Goal: Information Seeking & Learning: Learn about a topic

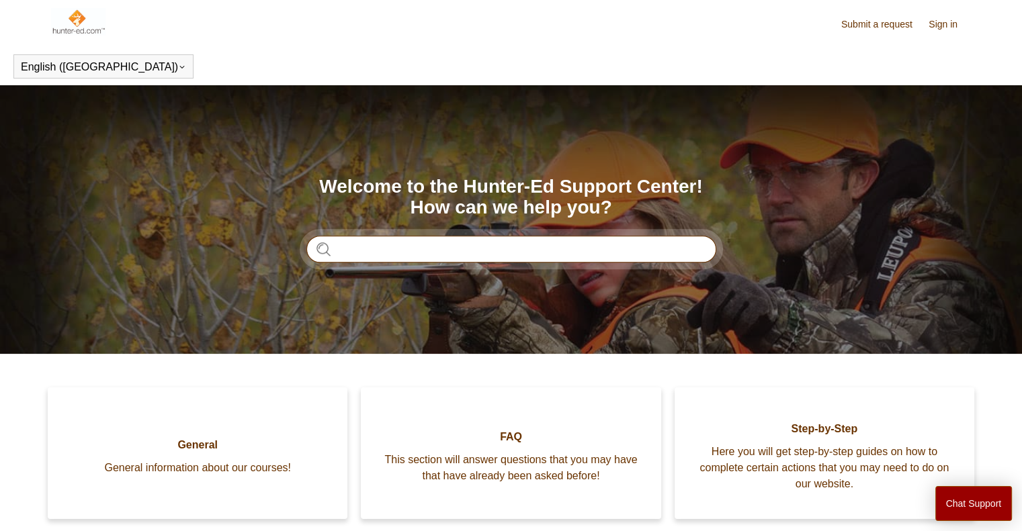
click at [511, 250] on input "Search" at bounding box center [511, 249] width 410 height 27
type input "**********"
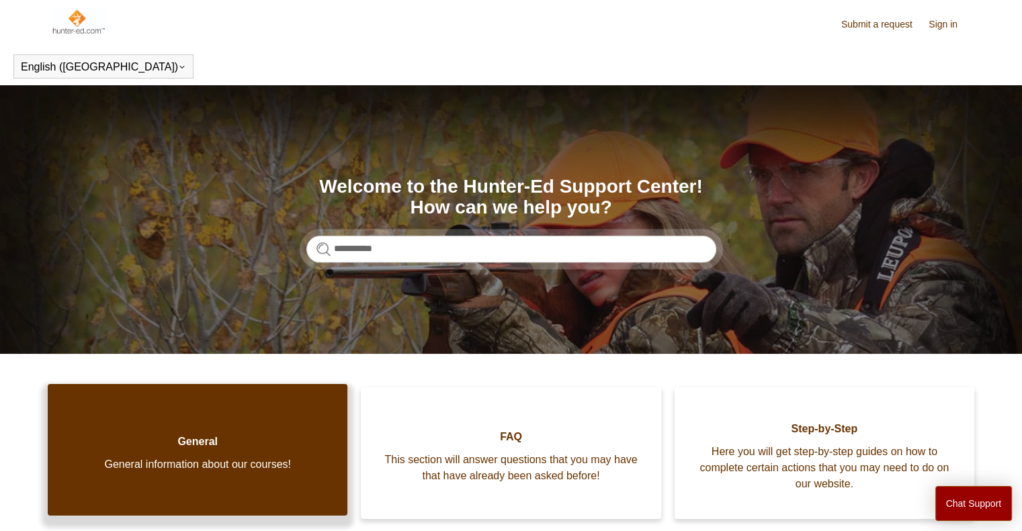
click at [196, 448] on span "General" at bounding box center [197, 442] width 259 height 16
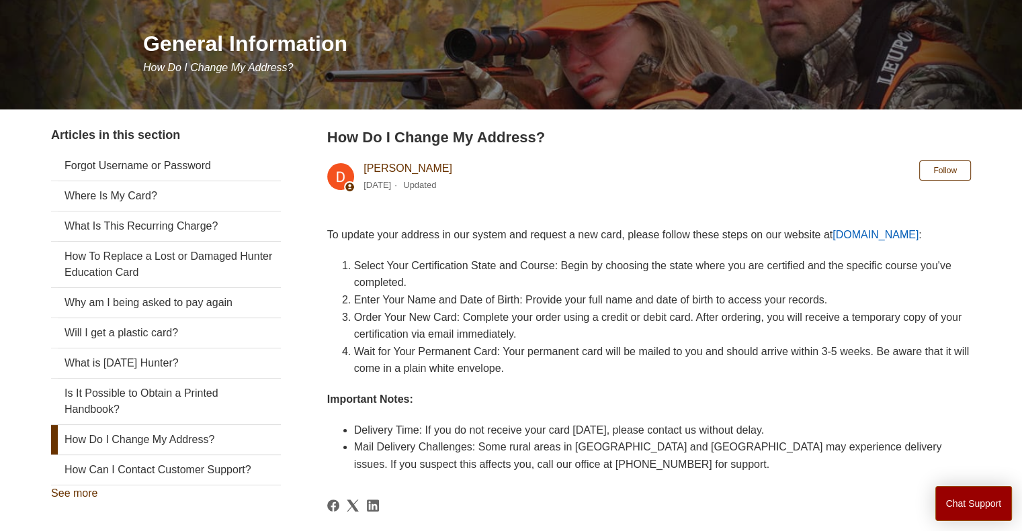
scroll to position [134, 0]
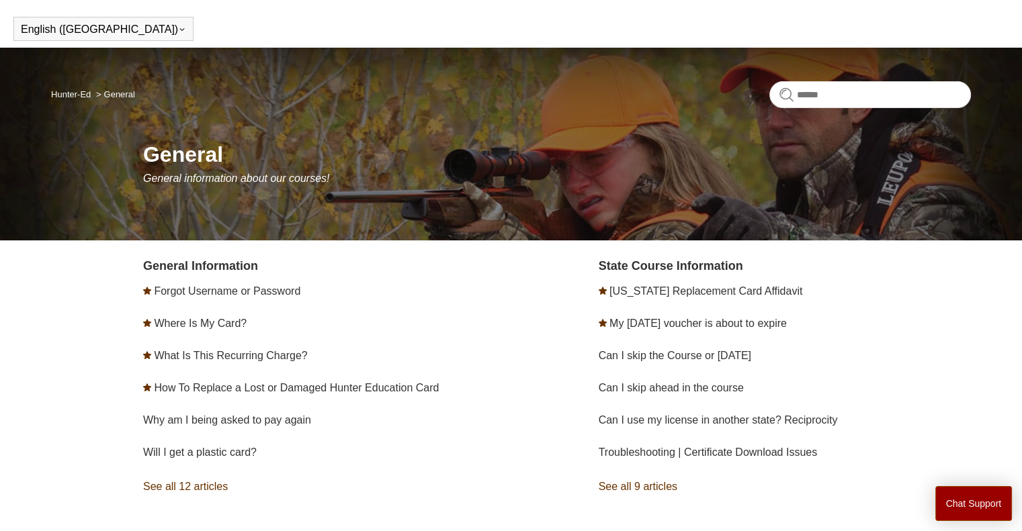
scroll to position [67, 0]
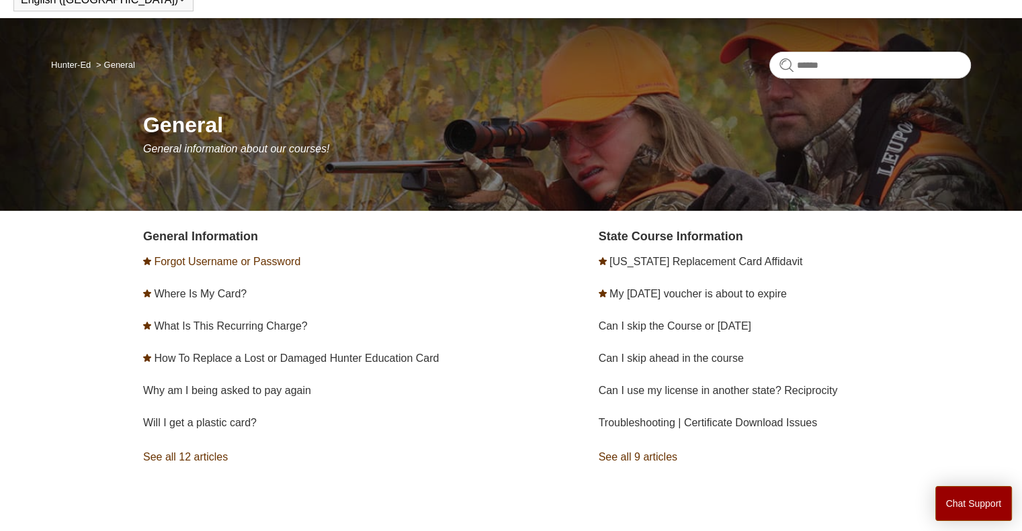
click at [258, 265] on link "Forgot Username or Password" at bounding box center [227, 261] width 146 height 11
click at [751, 261] on link "Pennsylvania Replacement Card Affidavit" at bounding box center [705, 261] width 193 height 11
click at [689, 296] on link "My Field Day voucher is about to expire" at bounding box center [697, 293] width 177 height 11
click at [204, 455] on link "See all 12 articles" at bounding box center [329, 457] width 372 height 36
click at [642, 452] on link "See all 9 articles" at bounding box center [785, 457] width 372 height 36
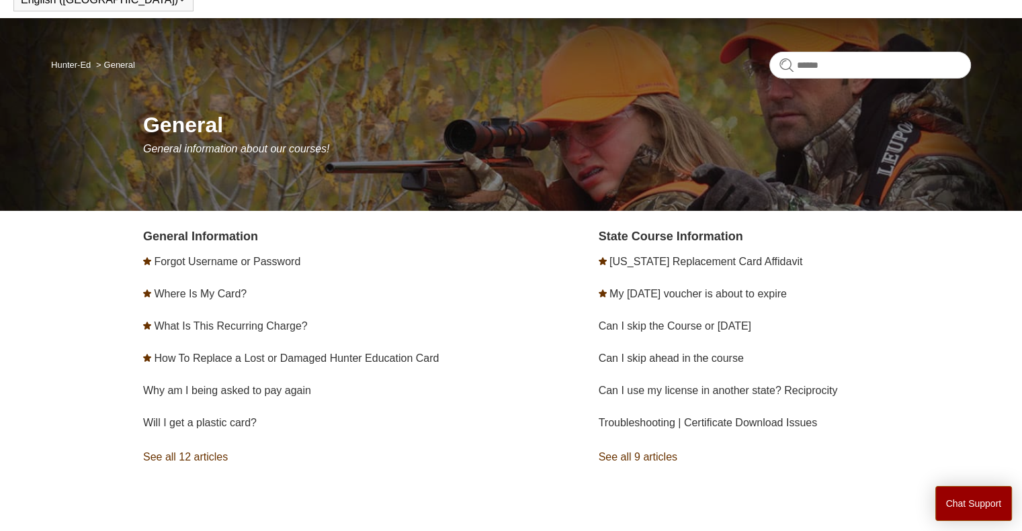
click at [663, 254] on li "[US_STATE] Replacement Card Affidavit" at bounding box center [785, 262] width 372 height 32
click at [663, 257] on link "[US_STATE] Replacement Card Affidavit" at bounding box center [705, 261] width 193 height 11
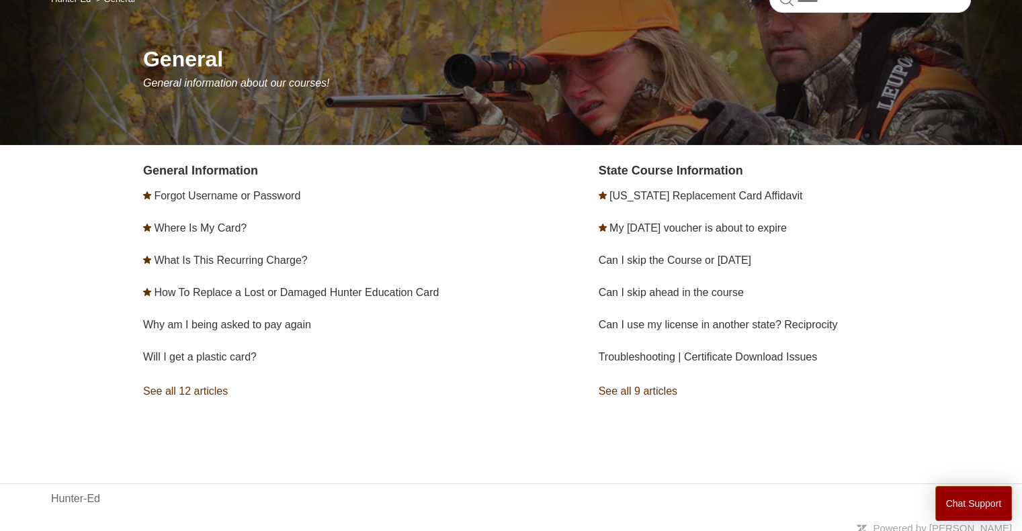
scroll to position [140, 0]
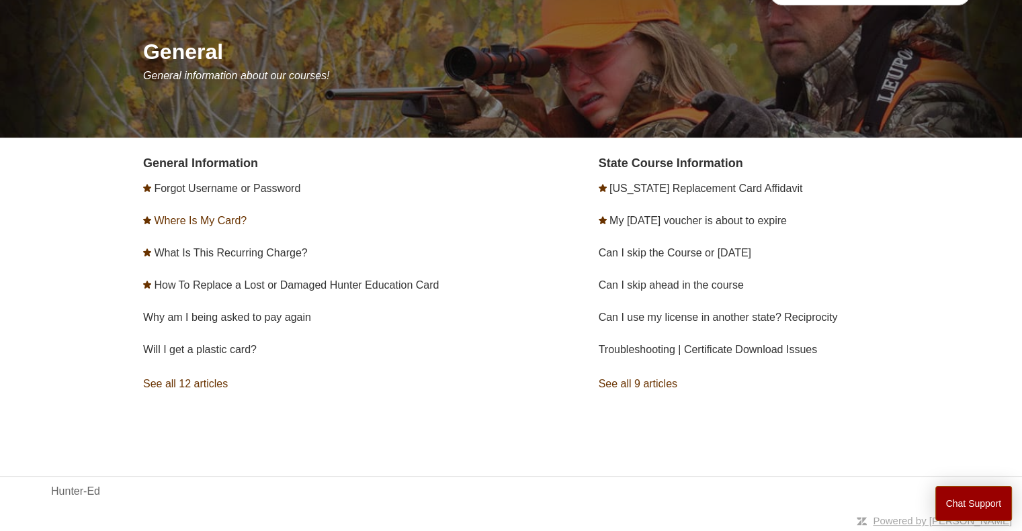
click at [220, 218] on link "Where Is My Card?" at bounding box center [200, 220] width 93 height 11
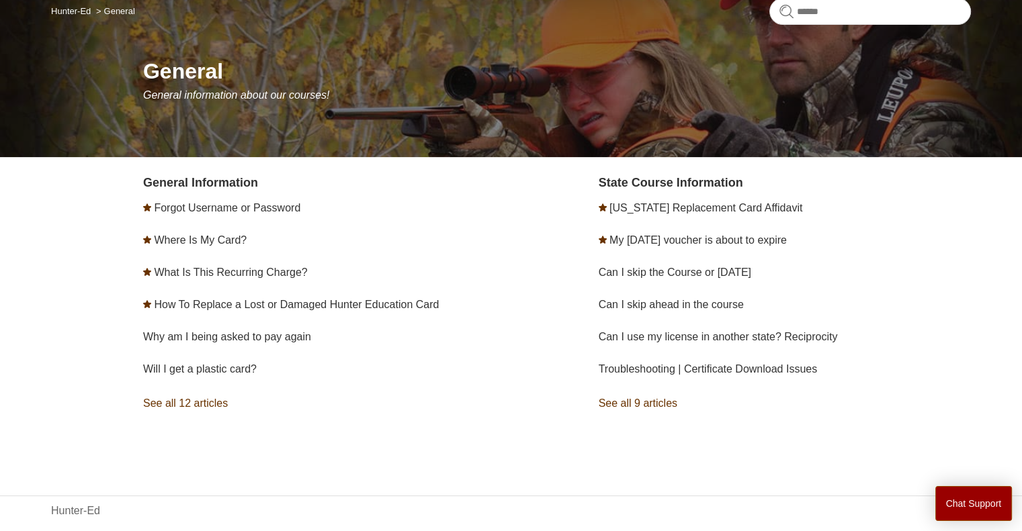
scroll to position [134, 0]
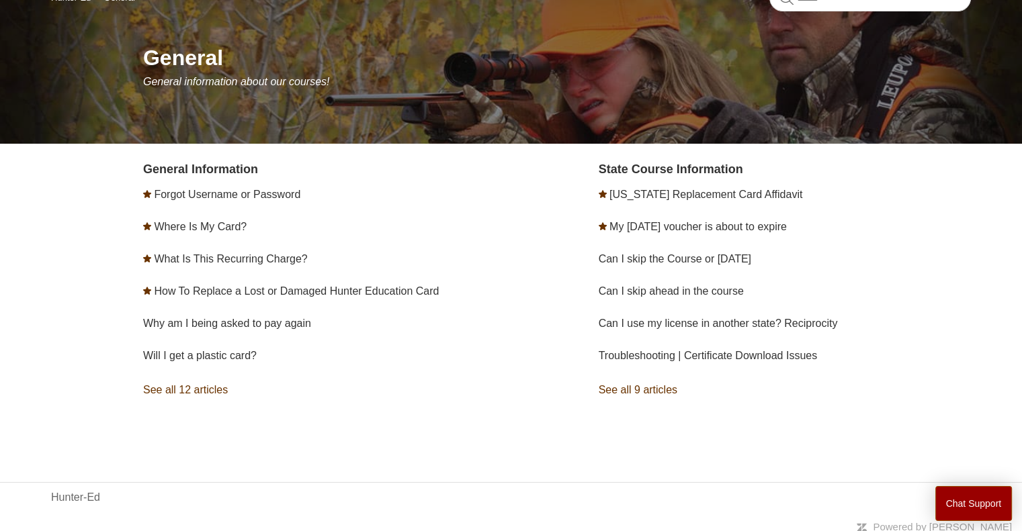
click at [216, 395] on link "See all 12 articles" at bounding box center [329, 390] width 372 height 36
click at [731, 197] on link "[US_STATE] Replacement Card Affidavit" at bounding box center [705, 194] width 193 height 11
click at [664, 222] on link "My [DATE] voucher is about to expire" at bounding box center [697, 226] width 177 height 11
click at [681, 225] on link "My [DATE] voucher is about to expire" at bounding box center [697, 226] width 177 height 11
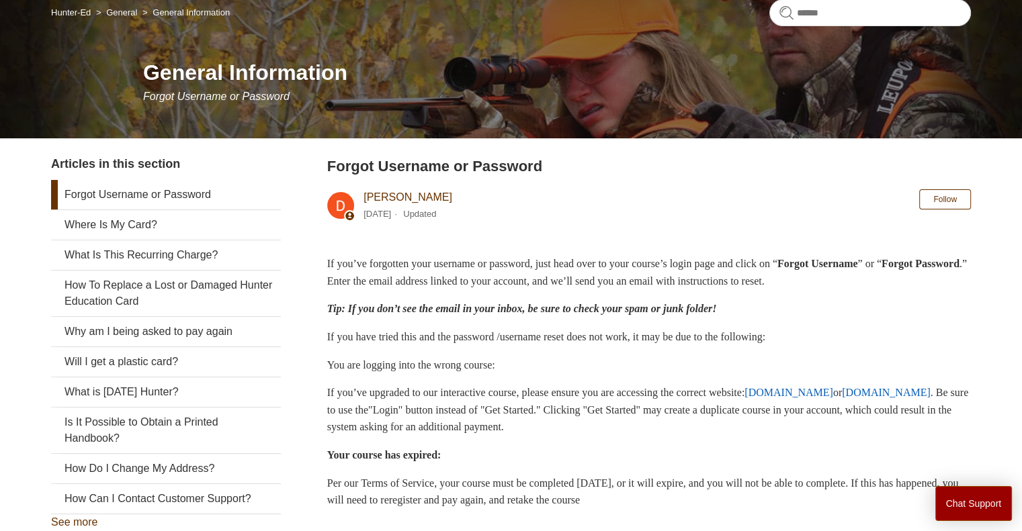
scroll to position [134, 0]
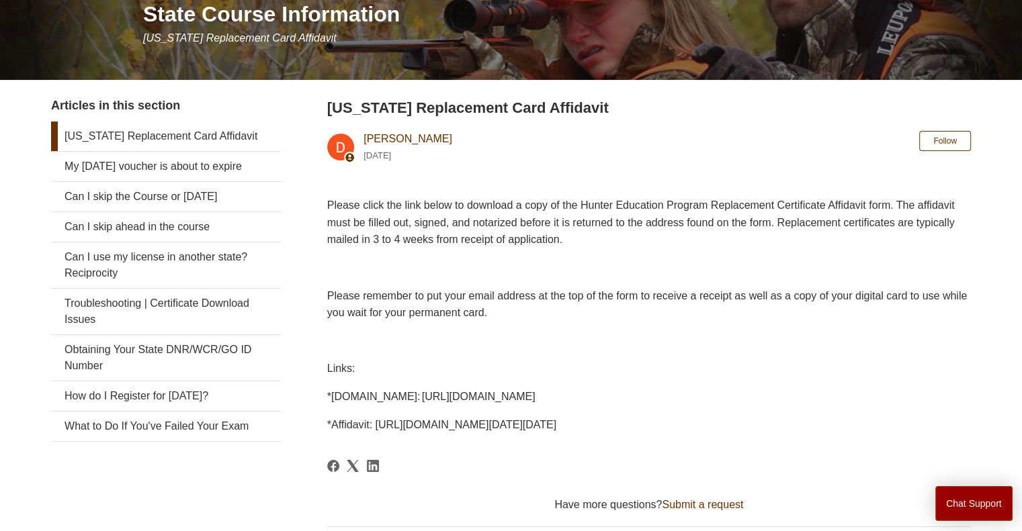
scroll to position [202, 0]
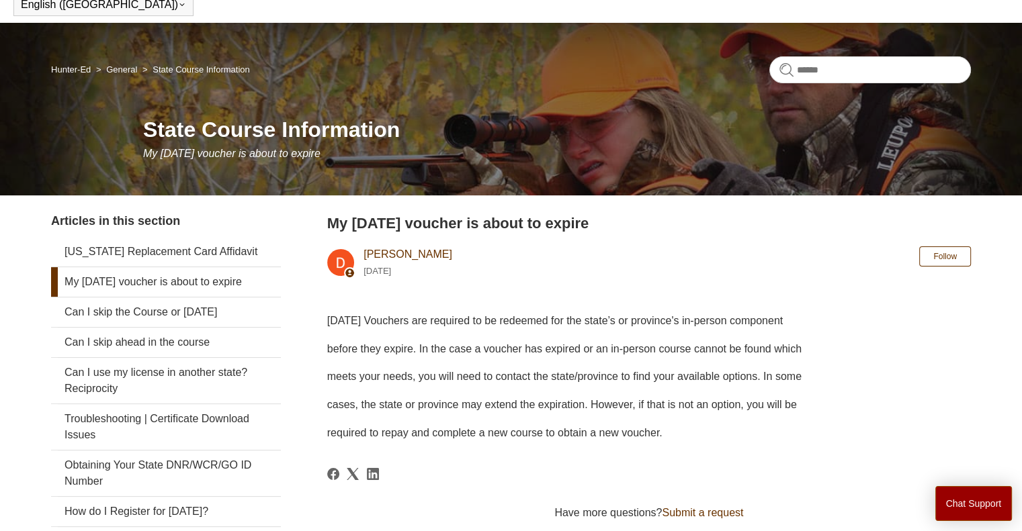
scroll to position [134, 0]
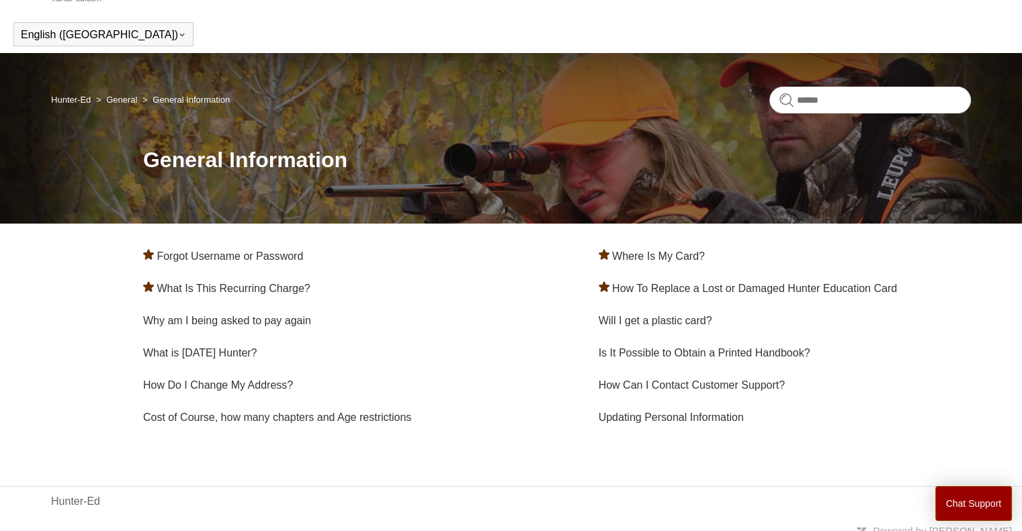
scroll to position [46, 0]
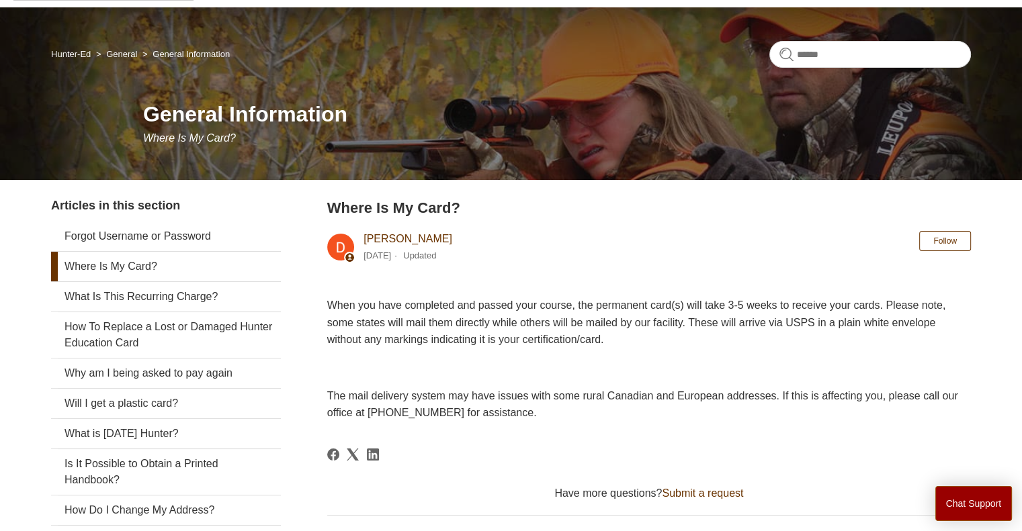
scroll to position [202, 0]
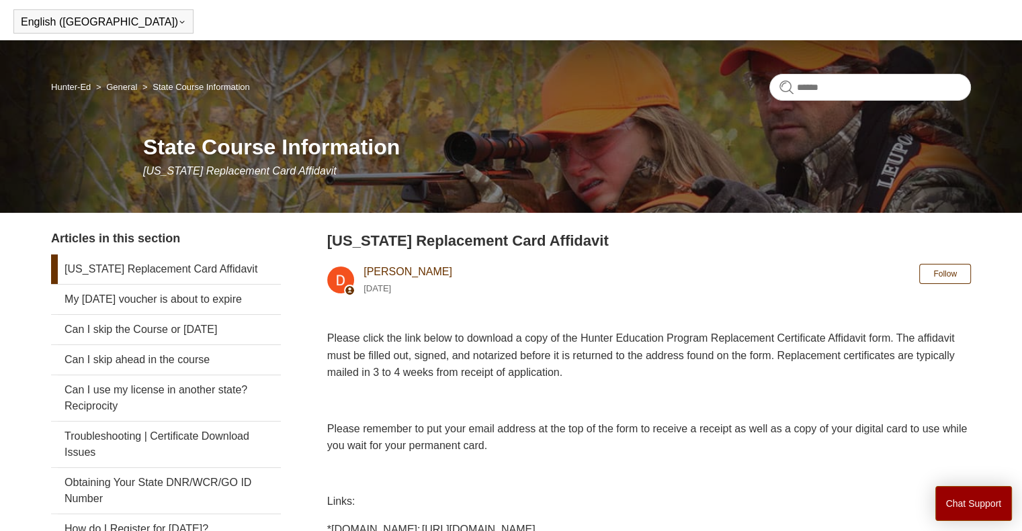
scroll to position [67, 0]
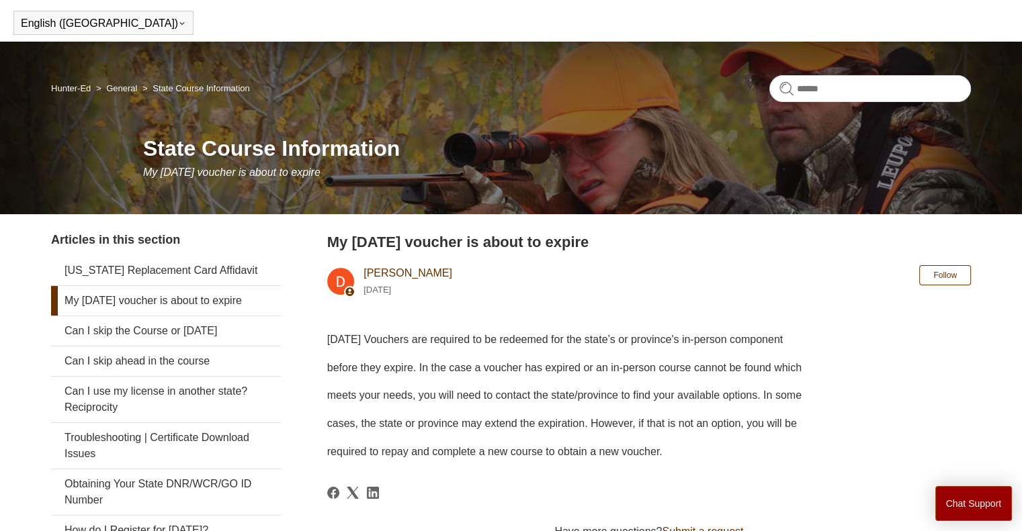
scroll to position [67, 0]
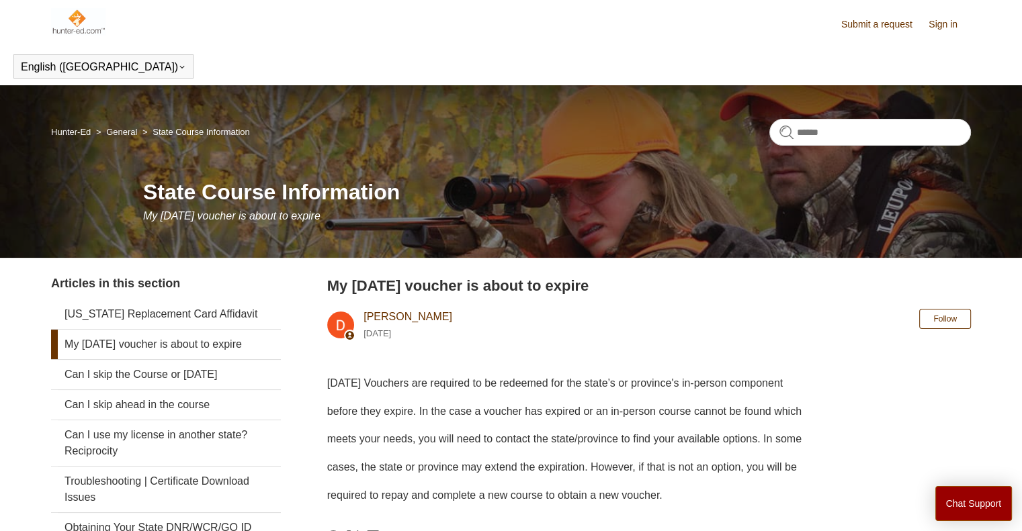
click at [536, 275] on h2 "My [DATE] voucher is about to expire" at bounding box center [649, 286] width 644 height 22
click at [533, 284] on h2 "My [DATE] voucher is about to expire" at bounding box center [649, 286] width 644 height 22
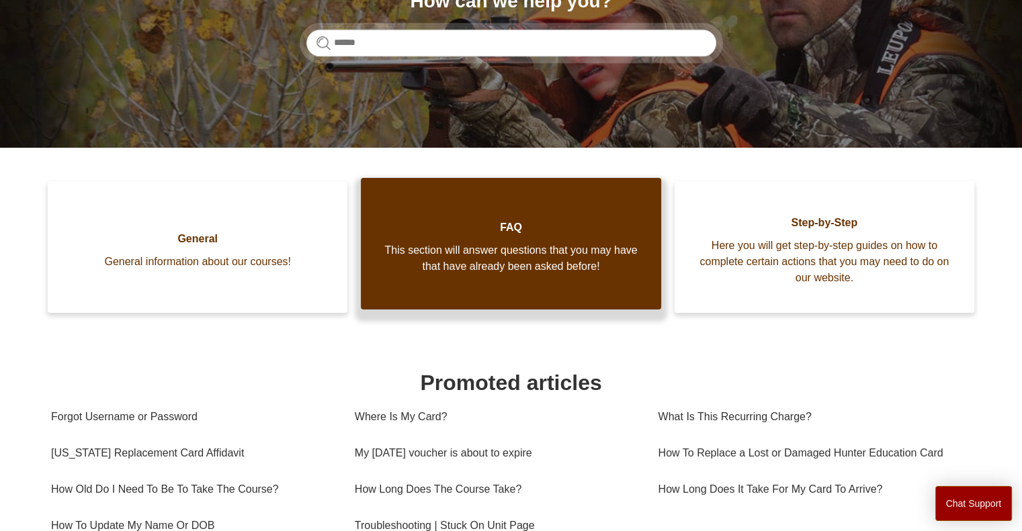
scroll to position [202, 0]
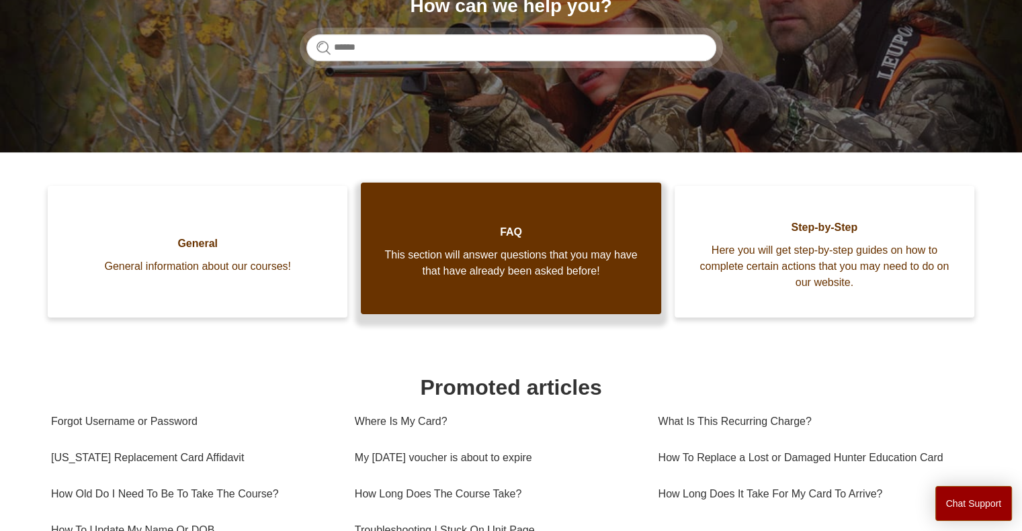
click at [530, 252] on span "This section will answer questions that you may have that have already been ask…" at bounding box center [510, 263] width 259 height 32
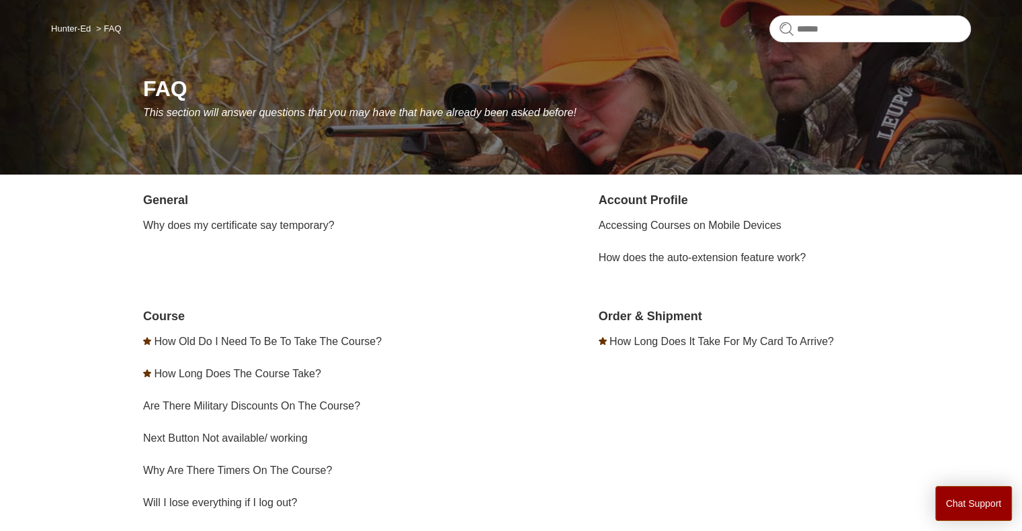
scroll to position [189, 0]
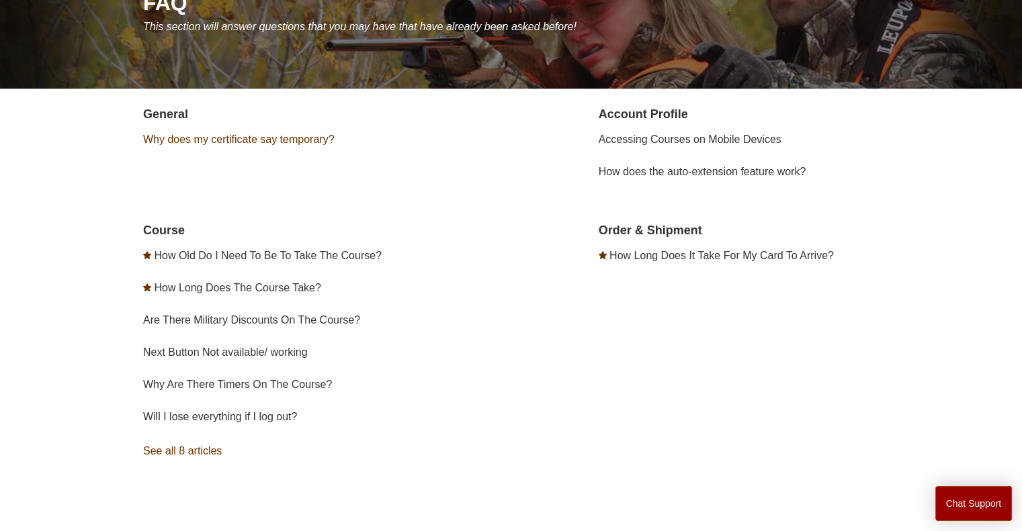
click at [306, 139] on link "Why does my certificate say temporary?" at bounding box center [238, 139] width 191 height 11
click at [697, 259] on link "How Long Does It Take For My Card To Arrive?" at bounding box center [721, 255] width 224 height 11
click at [253, 352] on link "Next Button Not available/ working" at bounding box center [225, 352] width 165 height 11
click at [655, 138] on link "Accessing Courses on Mobile Devices" at bounding box center [690, 139] width 183 height 11
click at [228, 412] on link "Will I lose everything if I log out?" at bounding box center [220, 416] width 154 height 11
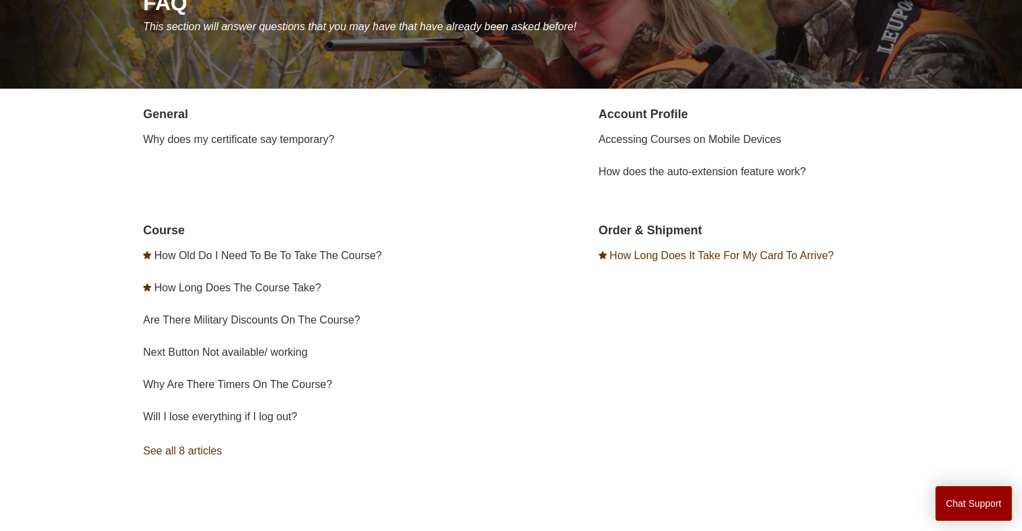
click at [667, 256] on link "How Long Does It Take For My Card To Arrive?" at bounding box center [721, 255] width 224 height 11
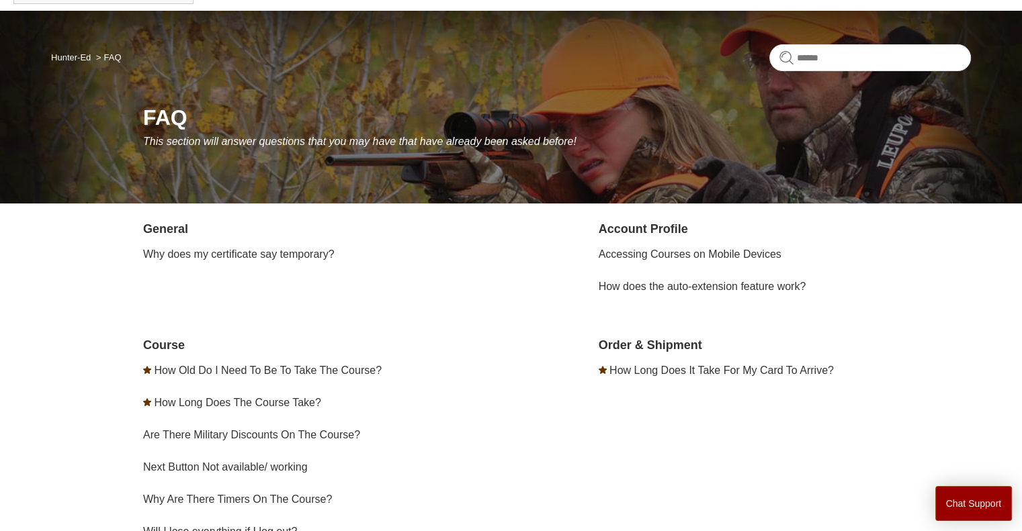
scroll to position [75, 0]
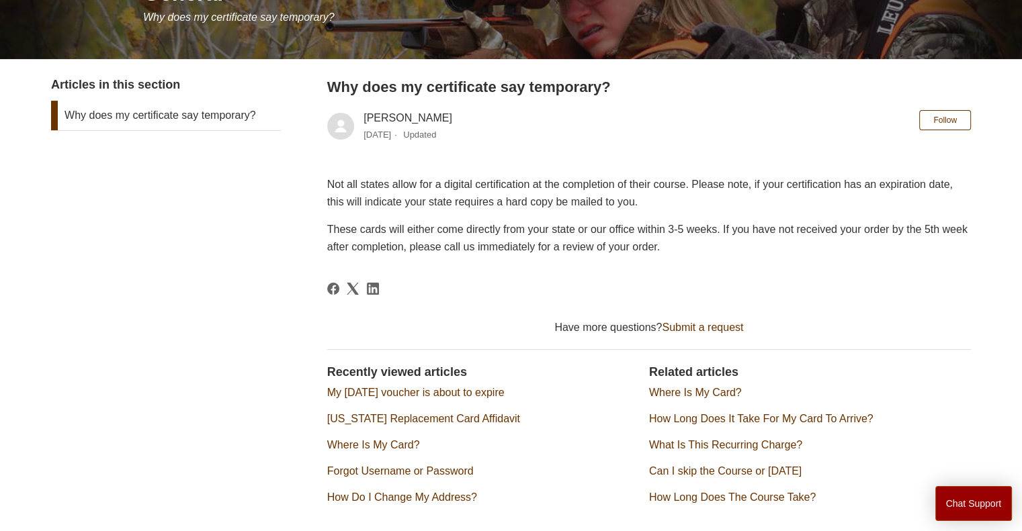
scroll to position [202, 0]
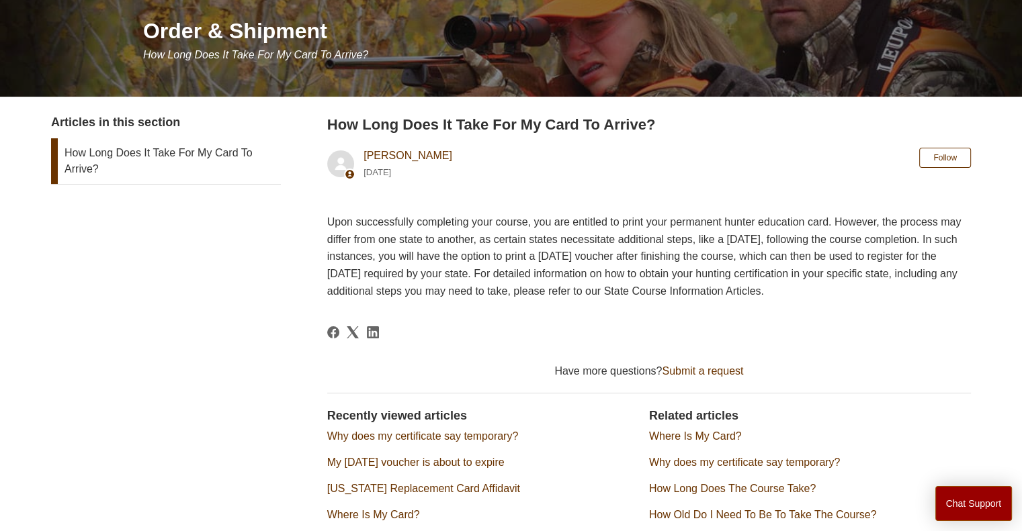
scroll to position [113, 0]
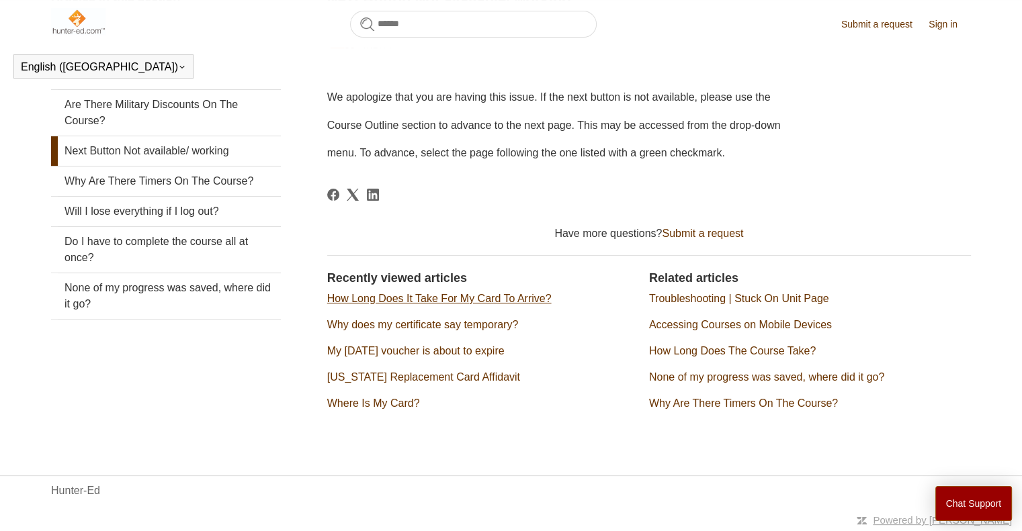
scroll to position [188, 0]
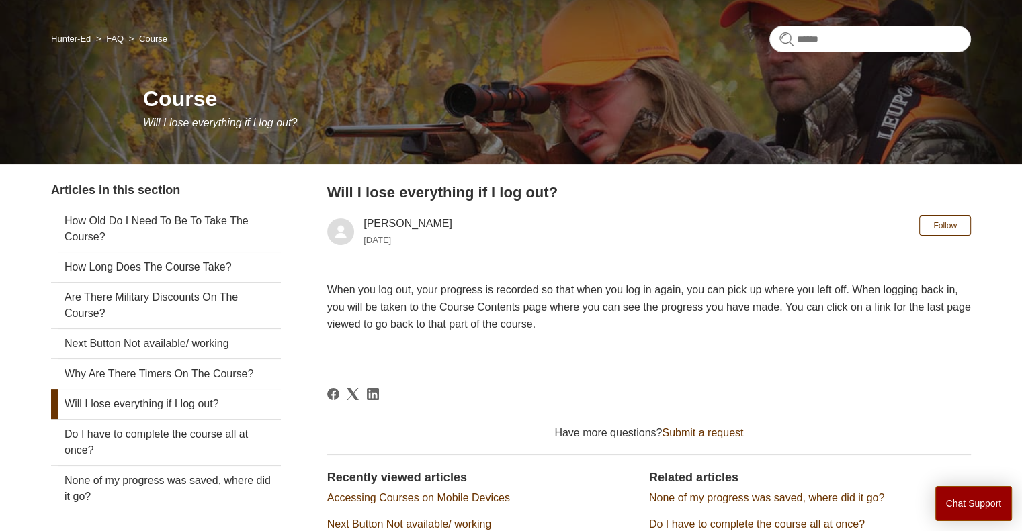
scroll to position [91, 0]
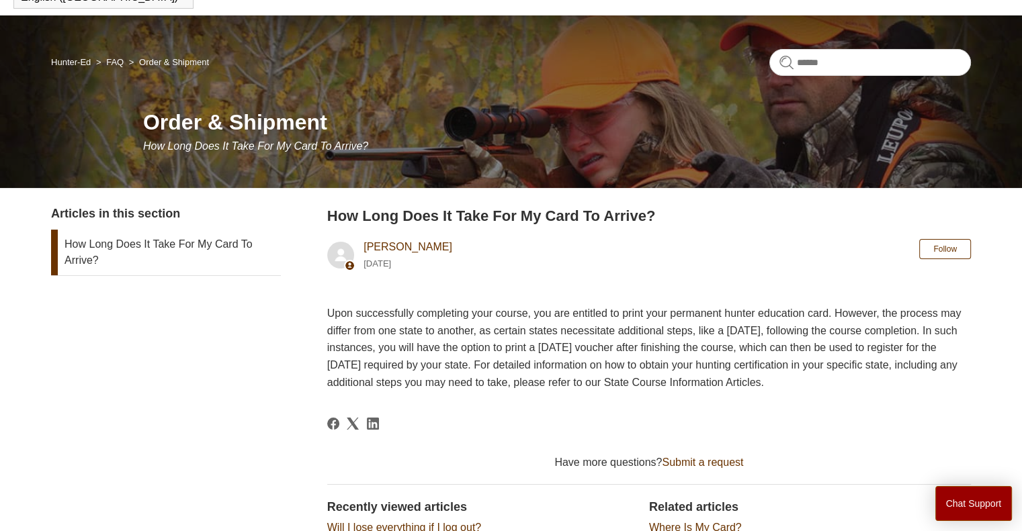
scroll to position [67, 0]
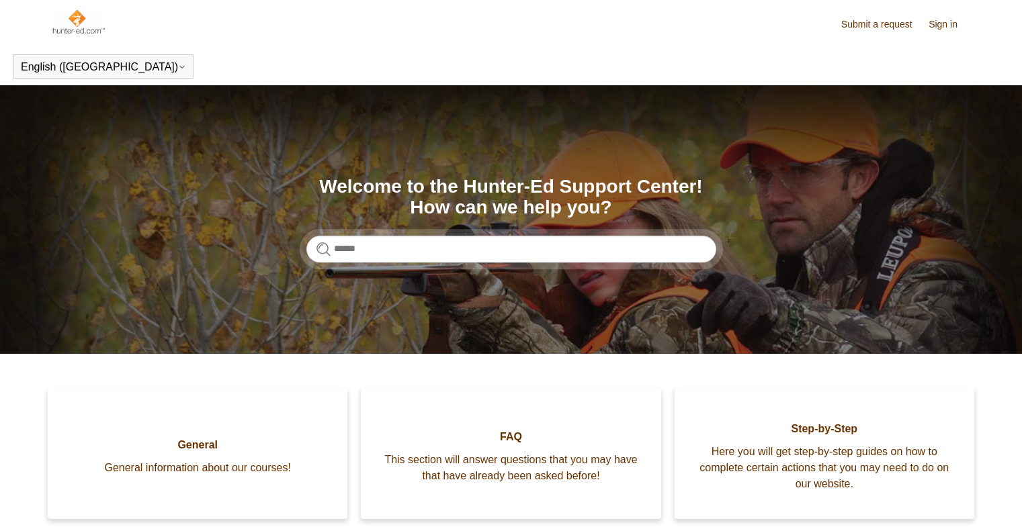
scroll to position [202, 0]
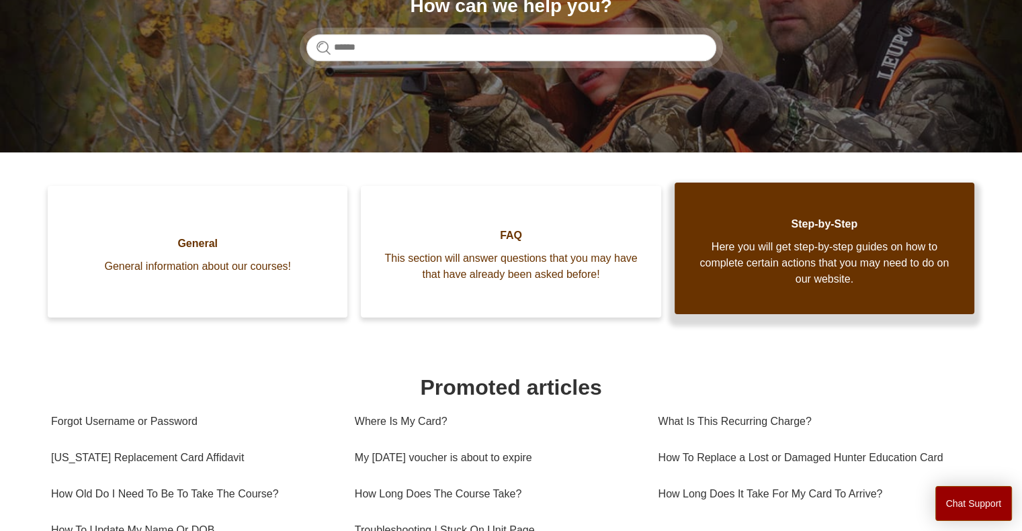
click at [828, 231] on span "Step-by-Step" at bounding box center [824, 224] width 259 height 16
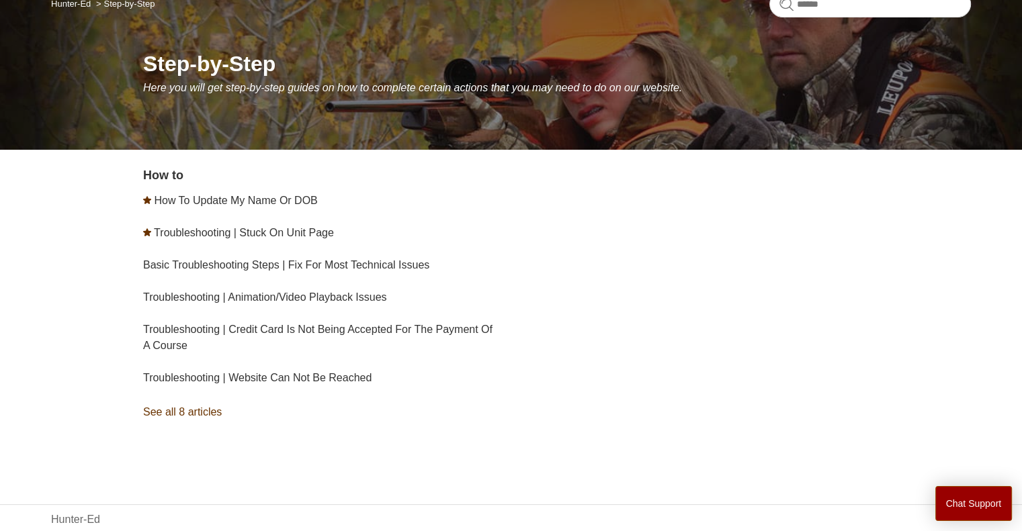
scroll to position [134, 0]
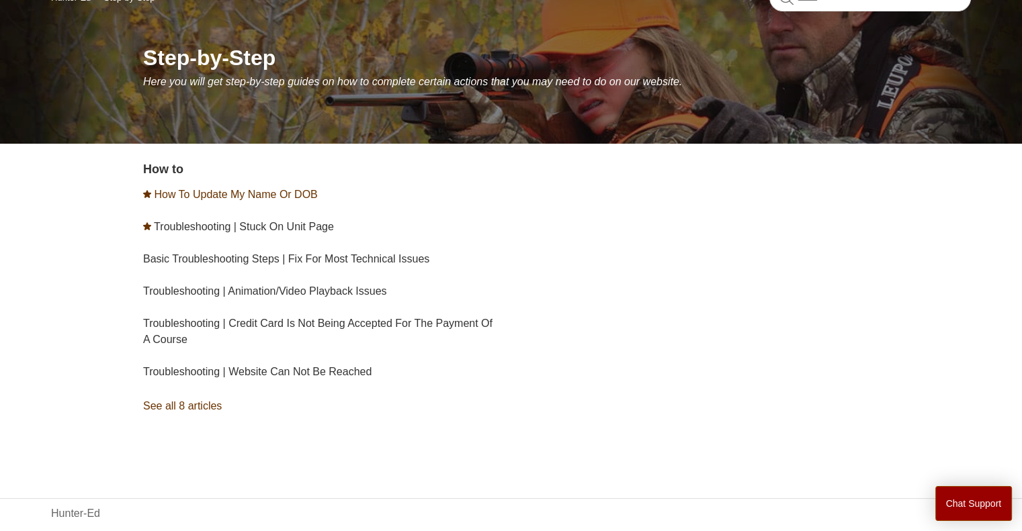
click at [310, 196] on link "How To Update My Name Or DOB" at bounding box center [235, 194] width 163 height 11
click at [237, 319] on link "Troubleshooting | Credit Card Is Not Being Accepted For The Payment Of A Course" at bounding box center [317, 332] width 349 height 28
click at [284, 288] on link "Troubleshooting | Animation/Video Playback Issues" at bounding box center [265, 291] width 244 height 11
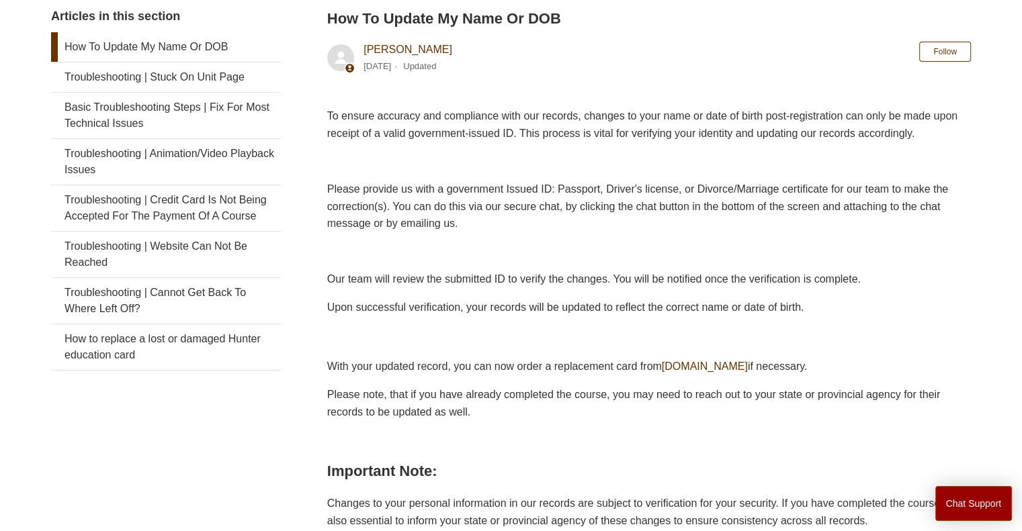
scroll to position [134, 0]
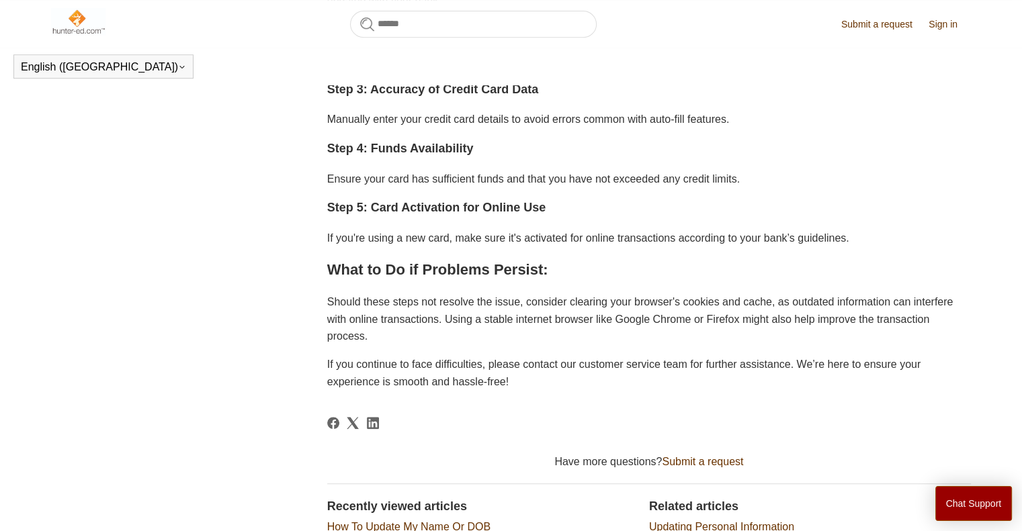
scroll to position [634, 0]
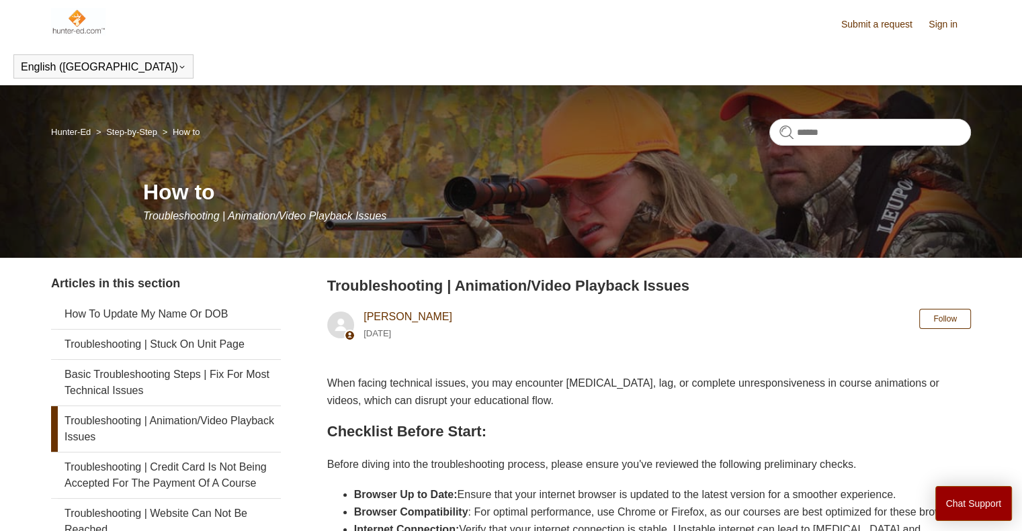
click at [88, 21] on img at bounding box center [78, 21] width 54 height 27
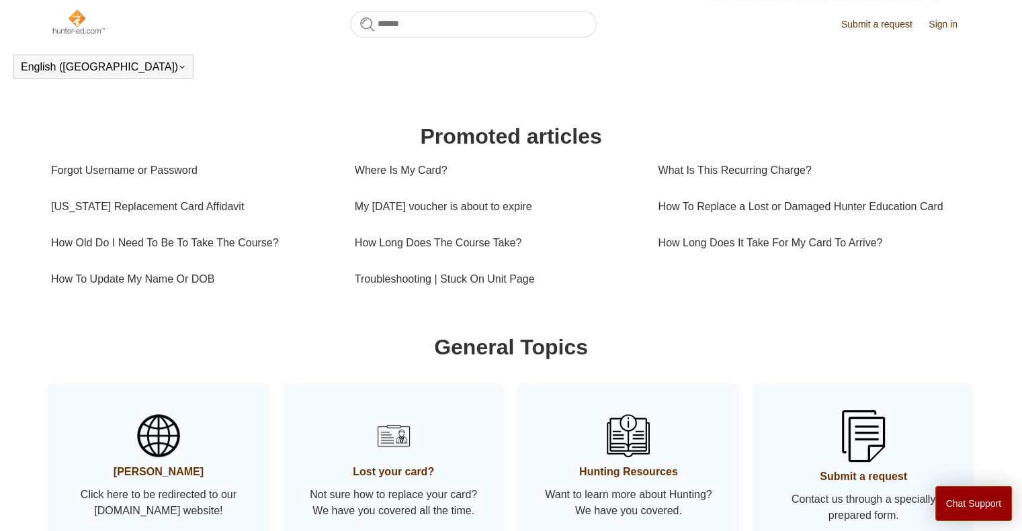
scroll to position [403, 0]
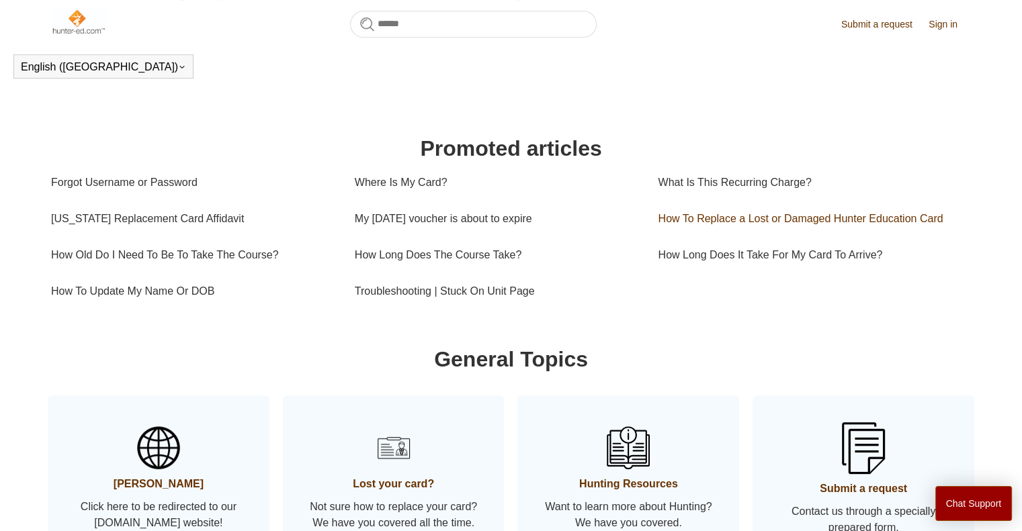
click at [698, 216] on link "How To Replace a Lost or Damaged Hunter Education Card" at bounding box center [810, 219] width 304 height 36
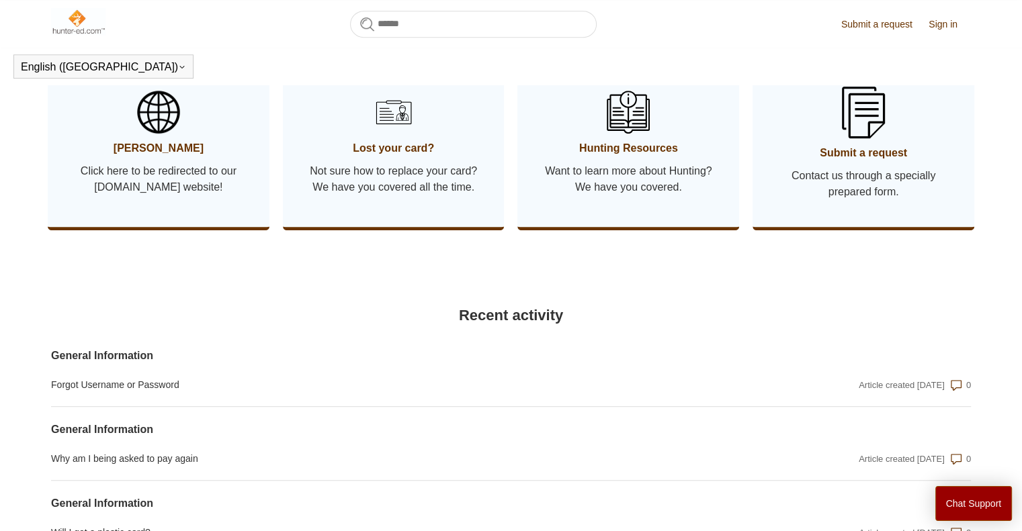
scroll to position [739, 0]
click at [624, 136] on img at bounding box center [628, 112] width 47 height 47
click at [877, 126] on img at bounding box center [863, 112] width 47 height 56
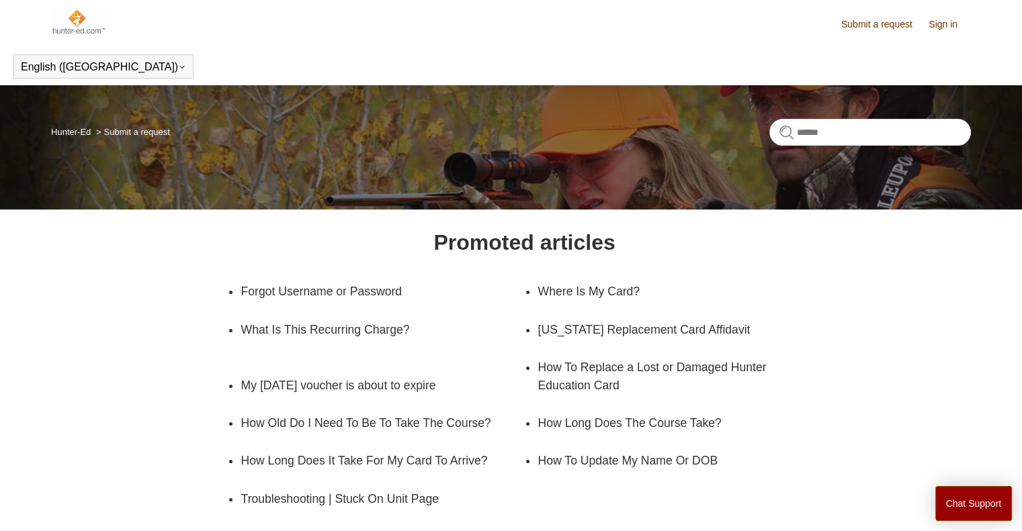
click at [55, 15] on img at bounding box center [78, 21] width 54 height 27
